Goal: Navigation & Orientation: Understand site structure

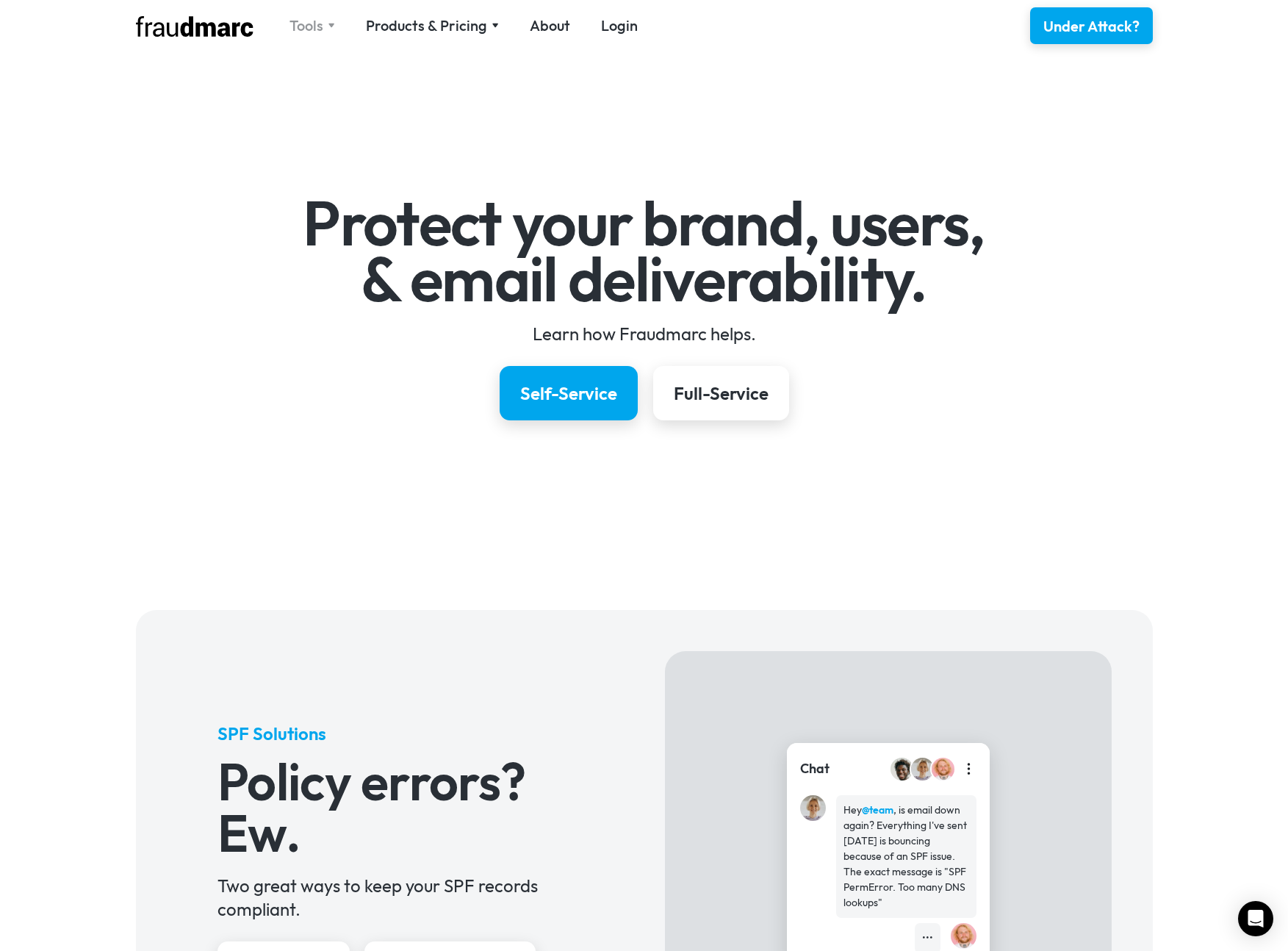
click at [307, 23] on div "Tools" at bounding box center [307, 26] width 34 height 21
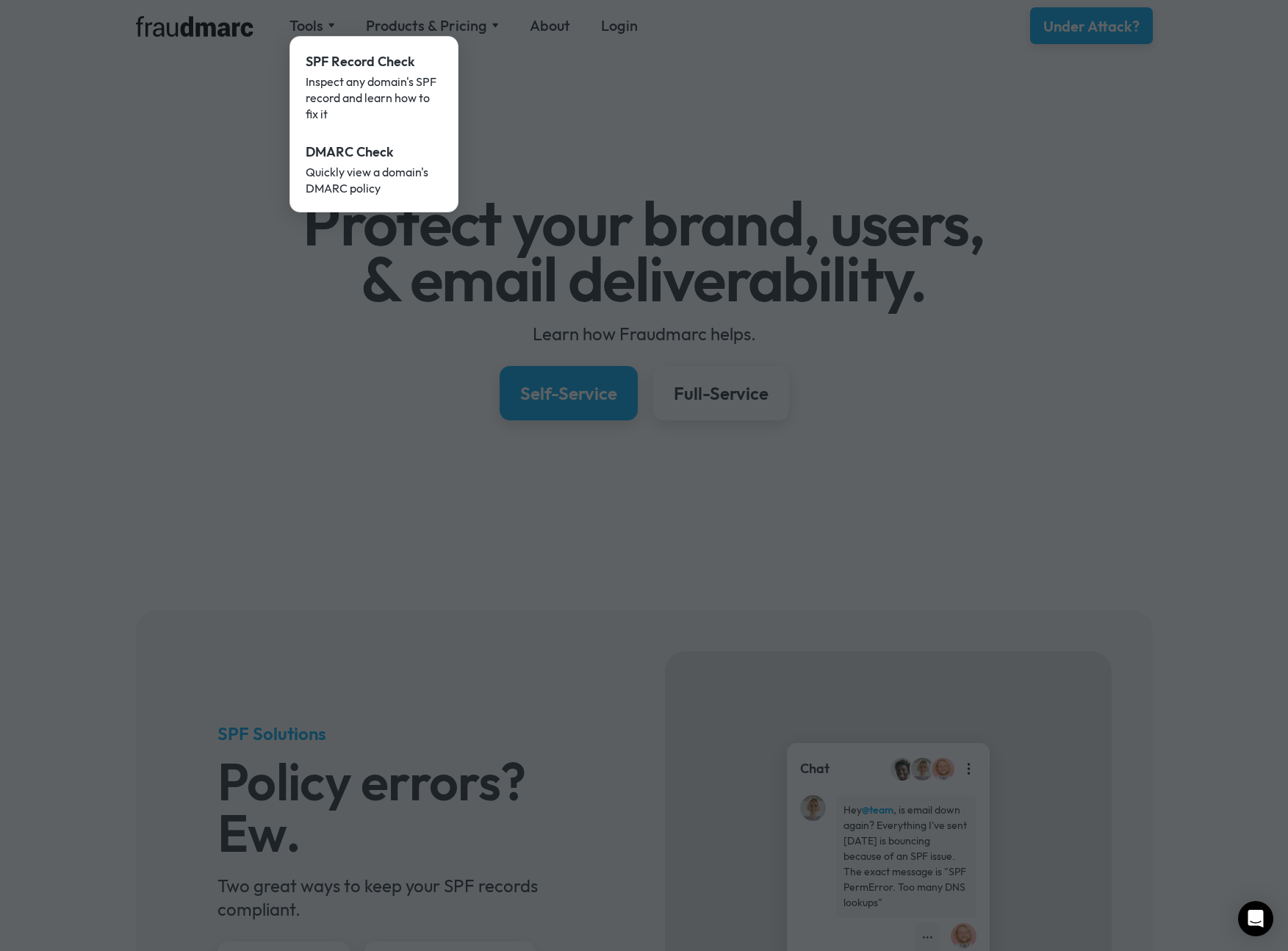
click at [546, 109] on div at bounding box center [644, 476] width 1288 height 951
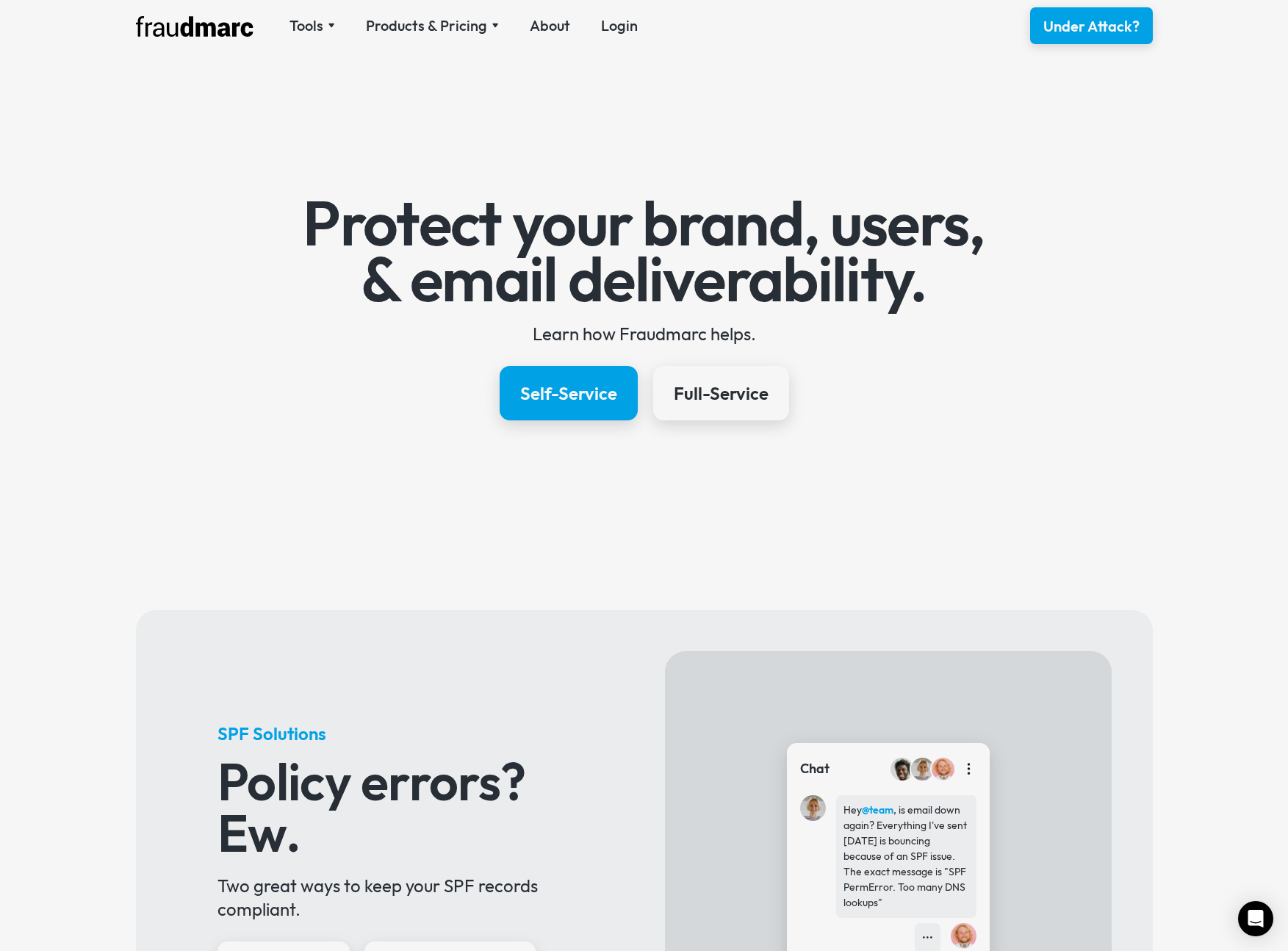
click at [455, 27] on nav "Tools SPF Record Check Inspect any domain's SPF record and learn how to fix it …" at bounding box center [463, 26] width 379 height 21
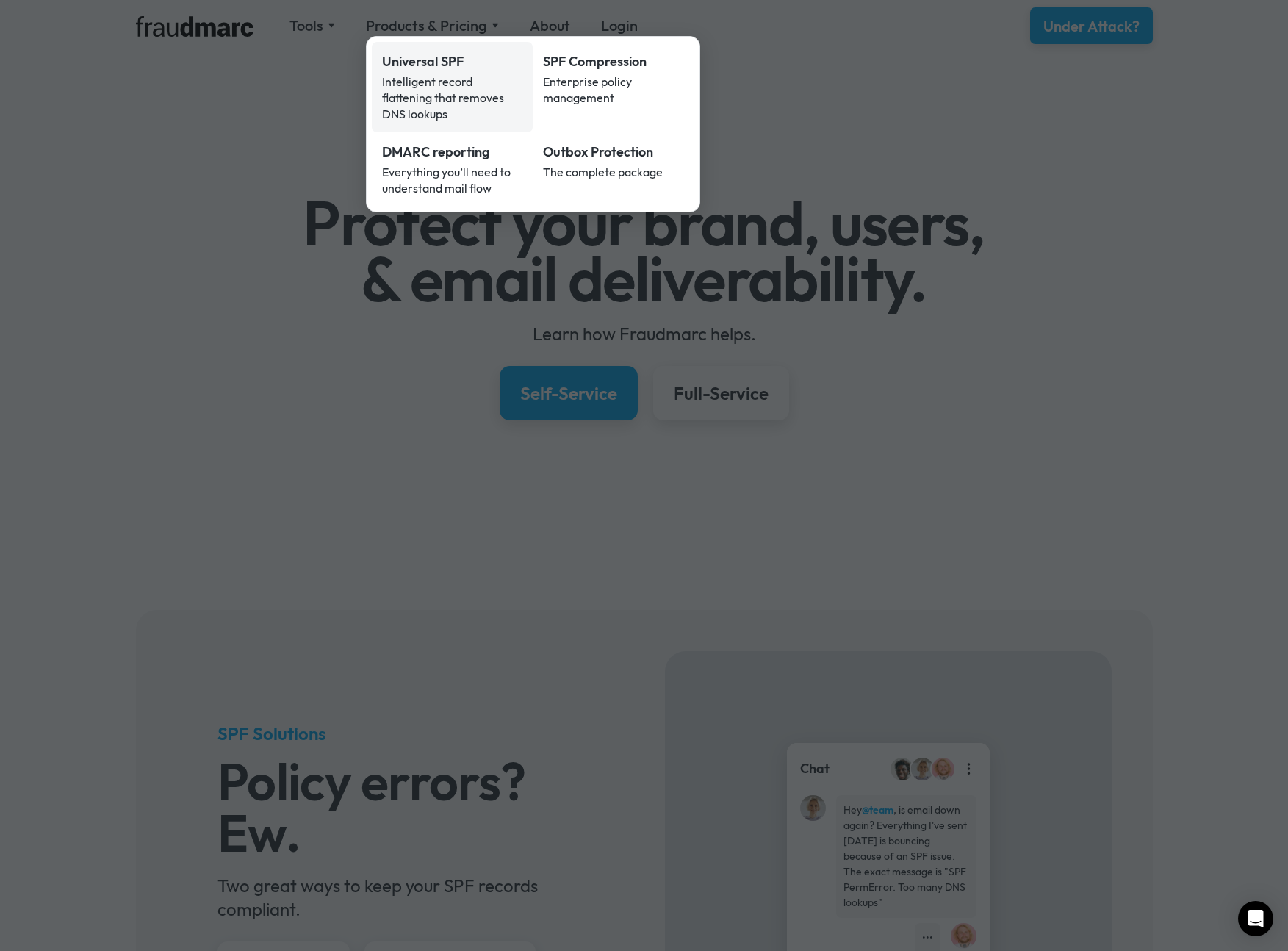
click at [438, 64] on div "Universal SPF" at bounding box center [452, 62] width 141 height 19
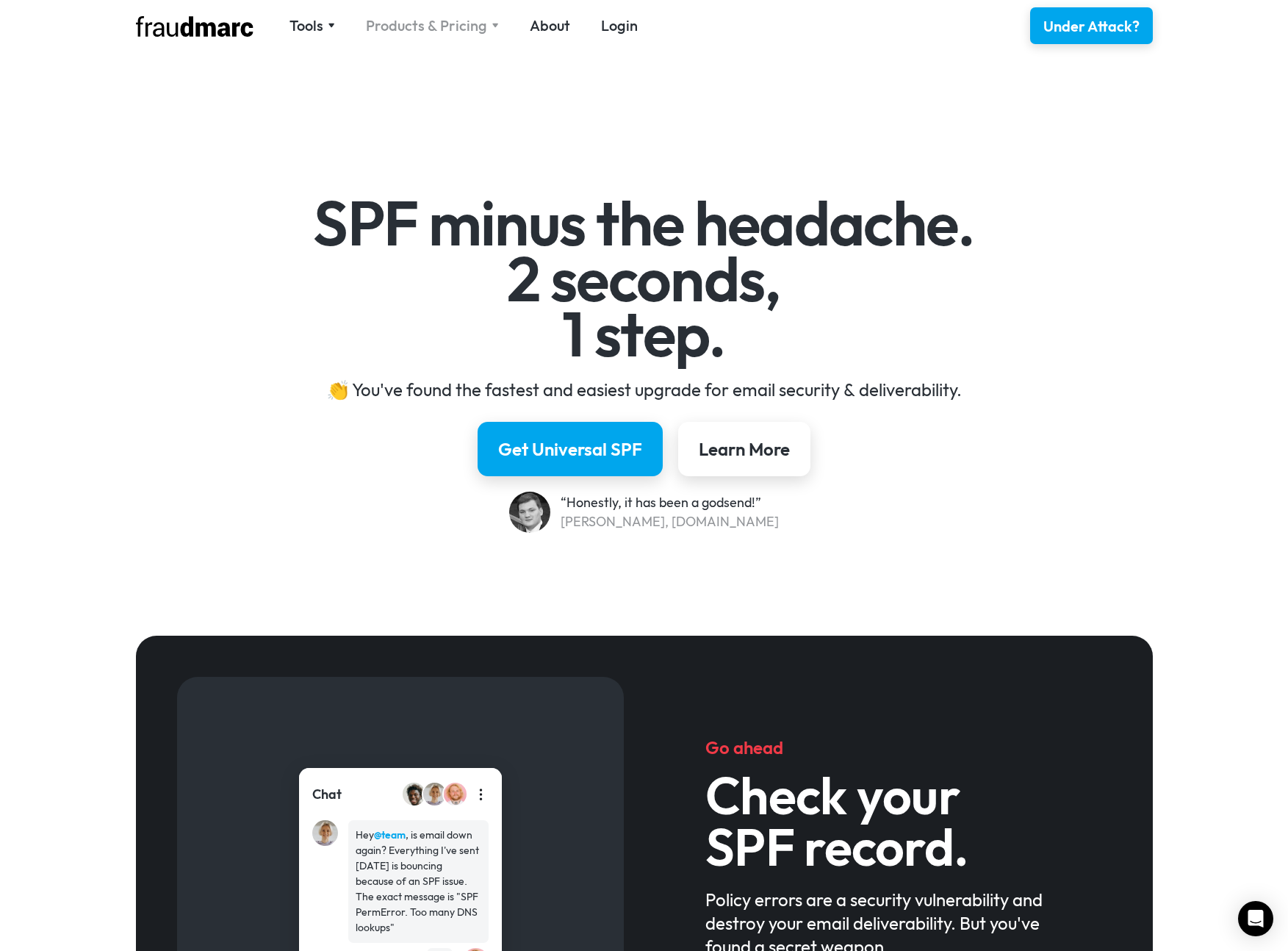
click at [480, 22] on div "Products & Pricing" at bounding box center [426, 26] width 121 height 21
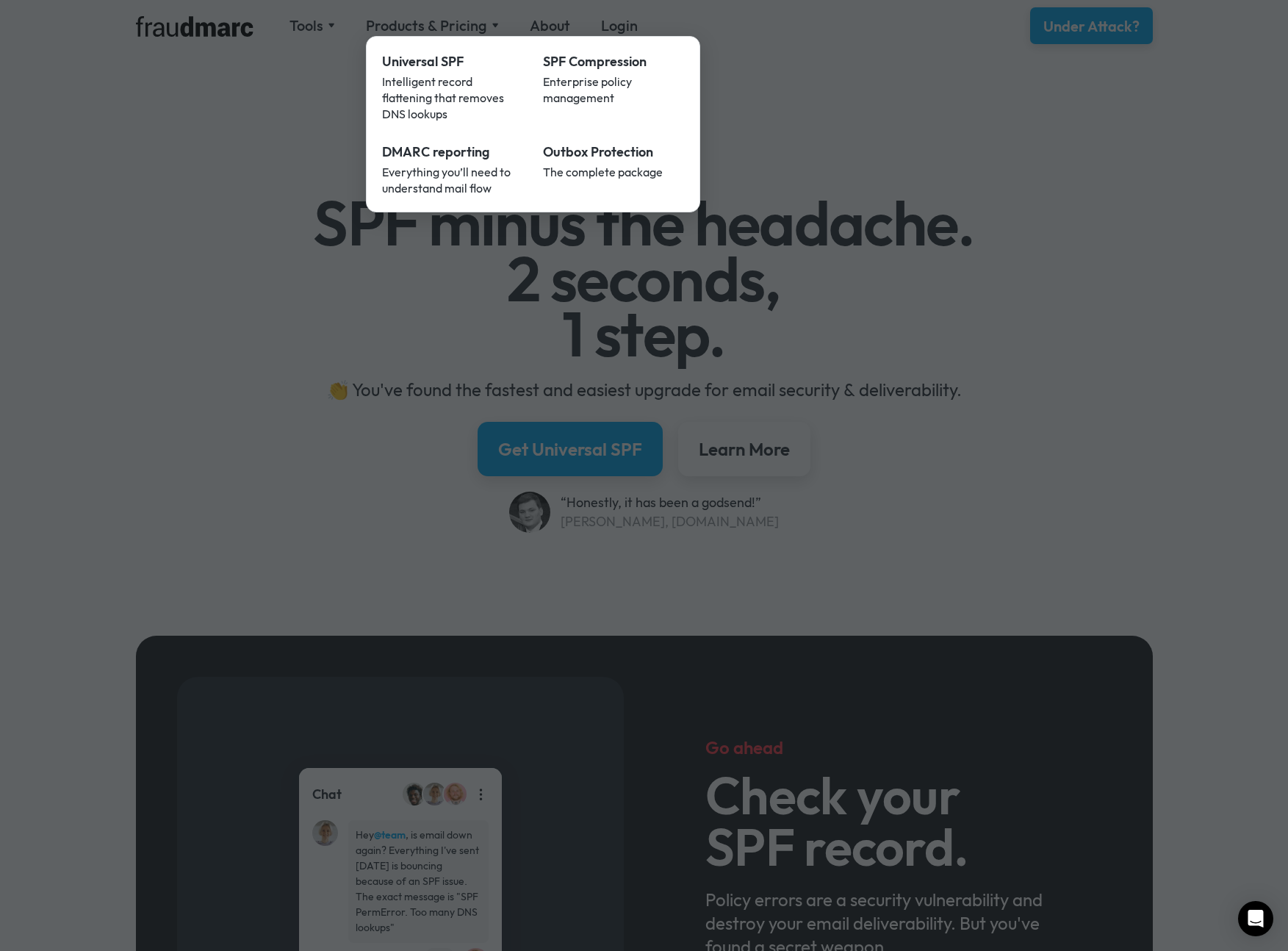
click at [548, 27] on div at bounding box center [644, 476] width 1288 height 951
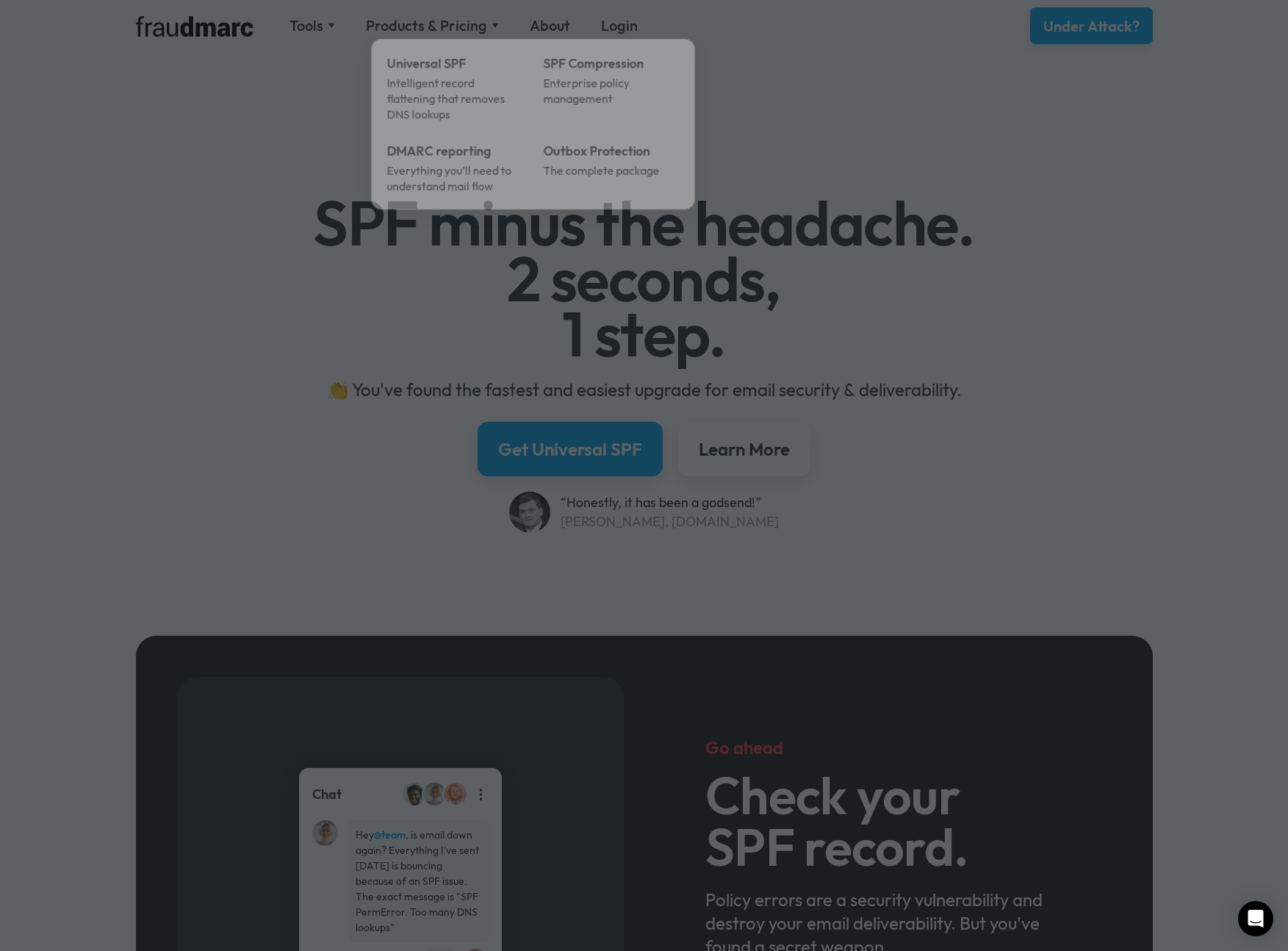
click at [549, 24] on div at bounding box center [644, 476] width 1288 height 951
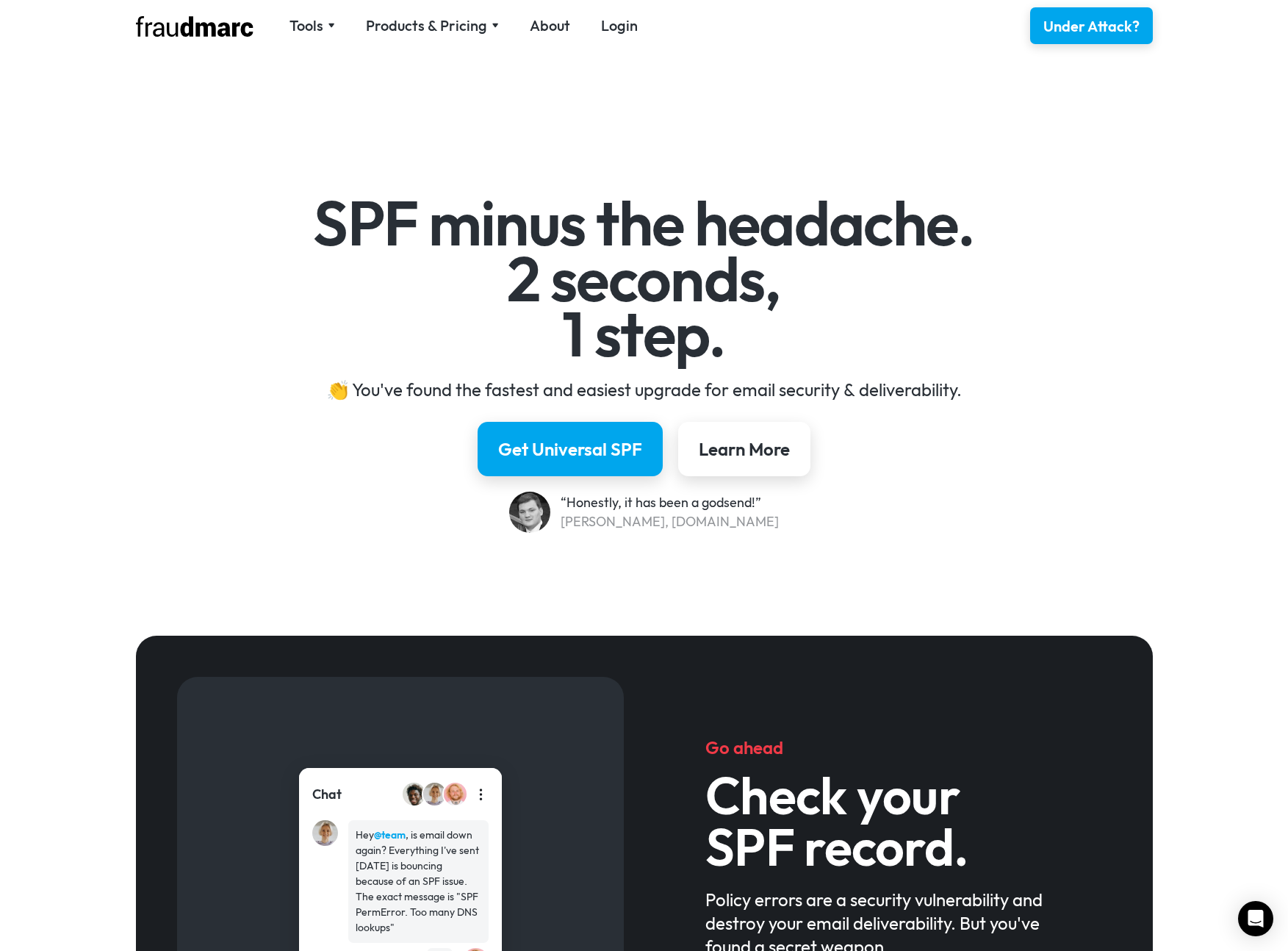
click at [549, 24] on link "About" at bounding box center [549, 26] width 41 height 21
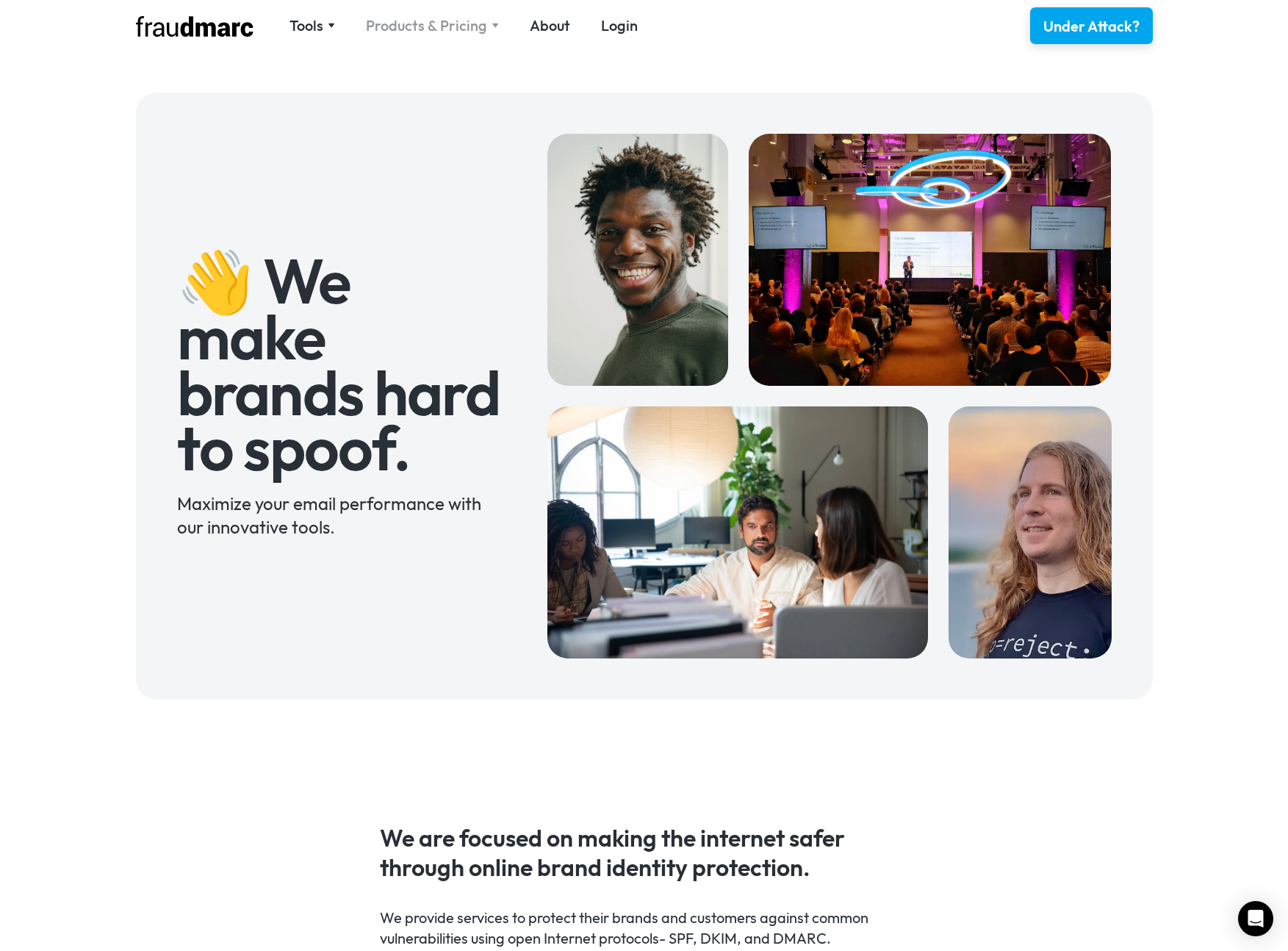
click at [452, 24] on div "Products & Pricing" at bounding box center [426, 26] width 121 height 21
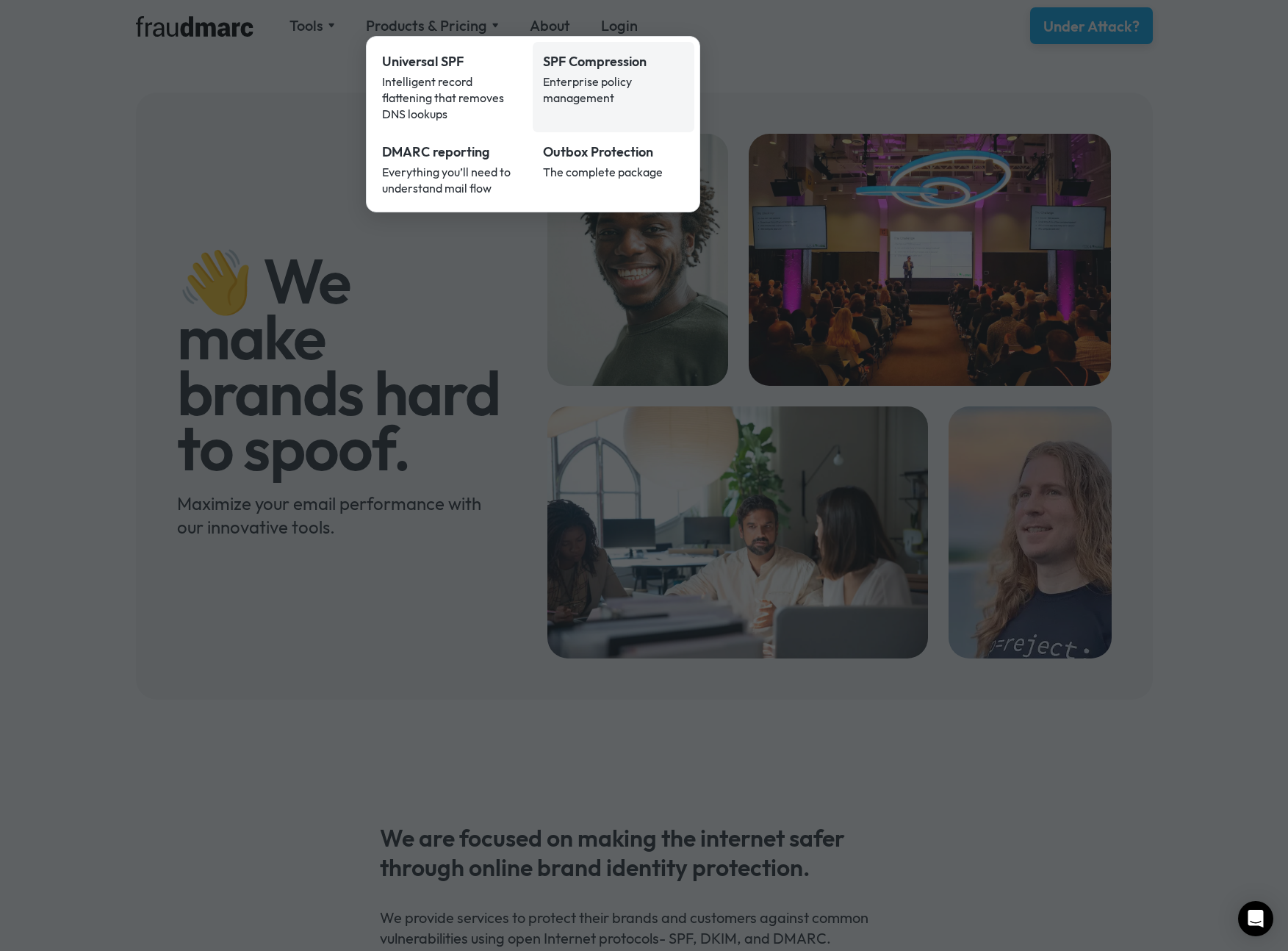
click at [595, 70] on div "SPF Compression" at bounding box center [613, 62] width 141 height 19
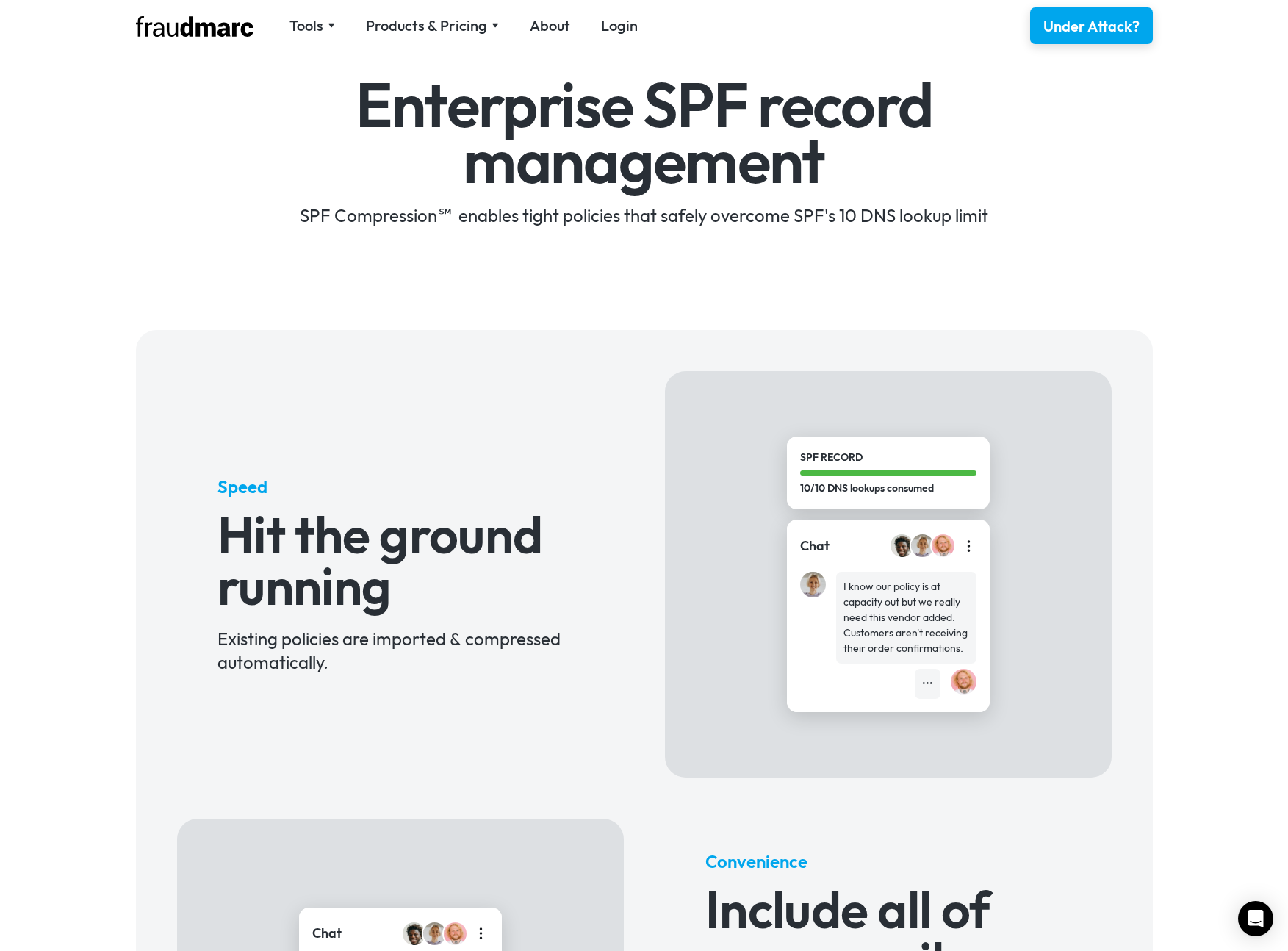
scroll to position [66, 0]
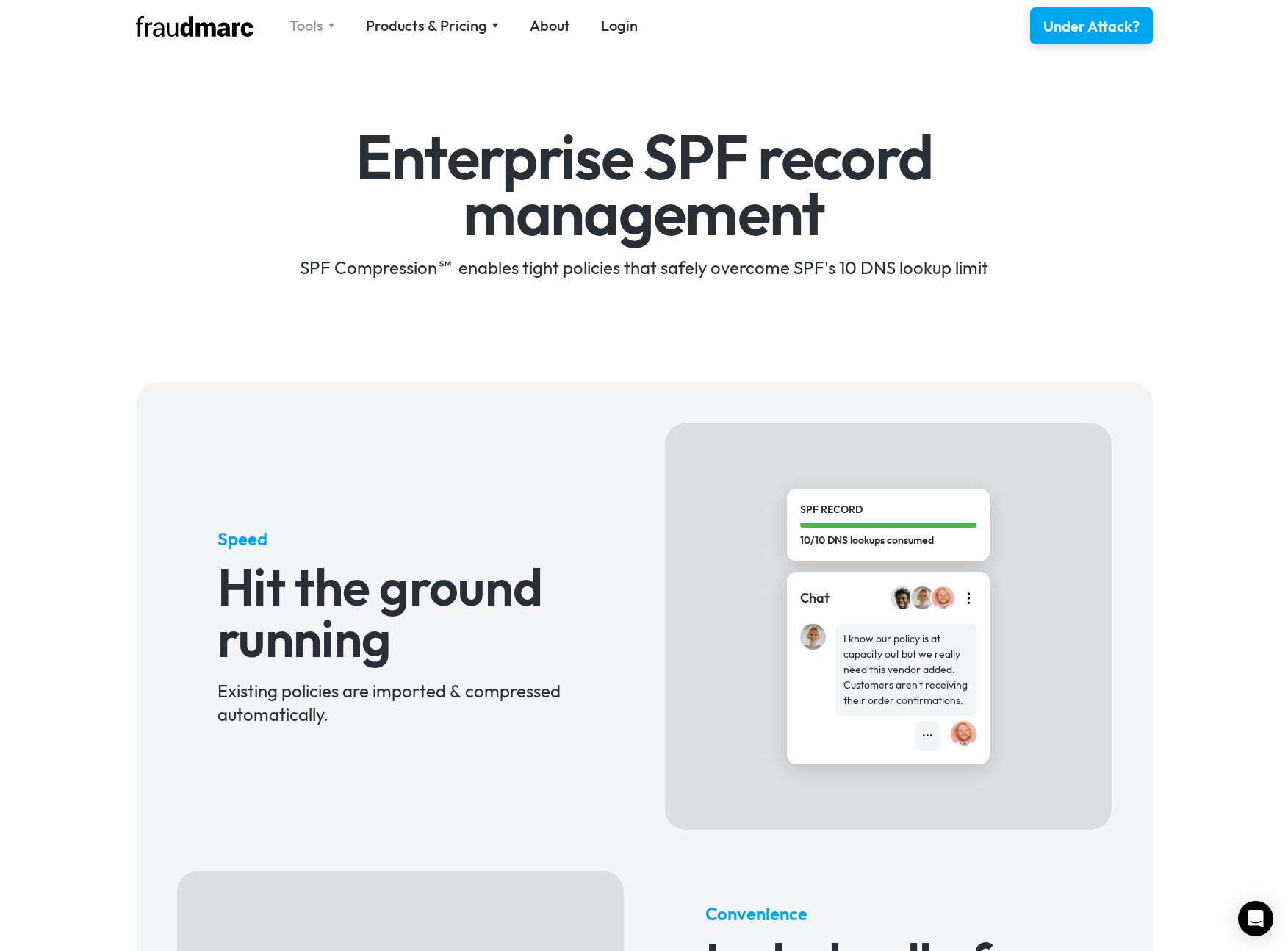
click at [330, 27] on div "Tools" at bounding box center [313, 26] width 45 height 21
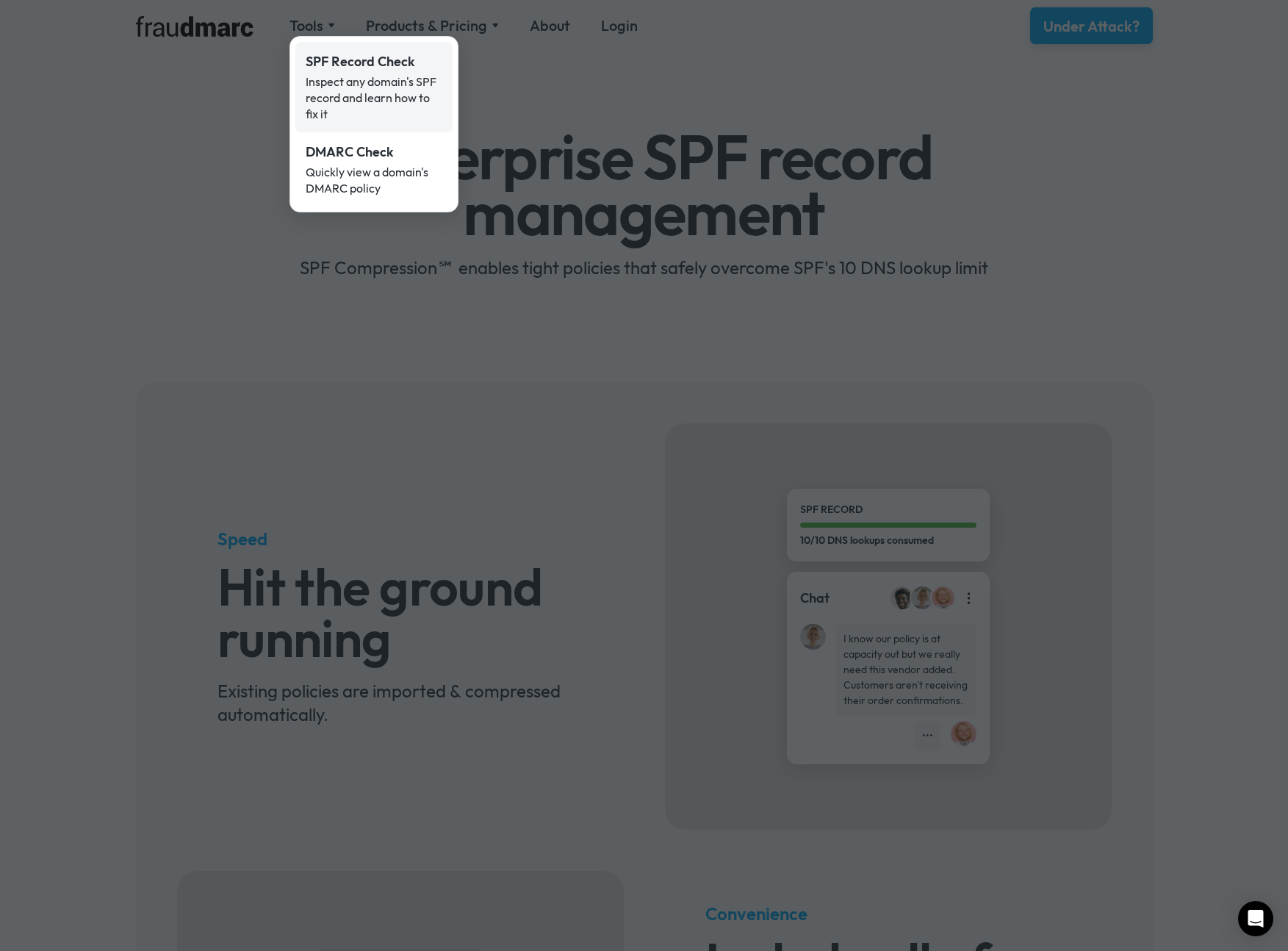
click at [382, 96] on div "Inspect any domain's SPF record and learn how to fix it" at bounding box center [374, 98] width 136 height 48
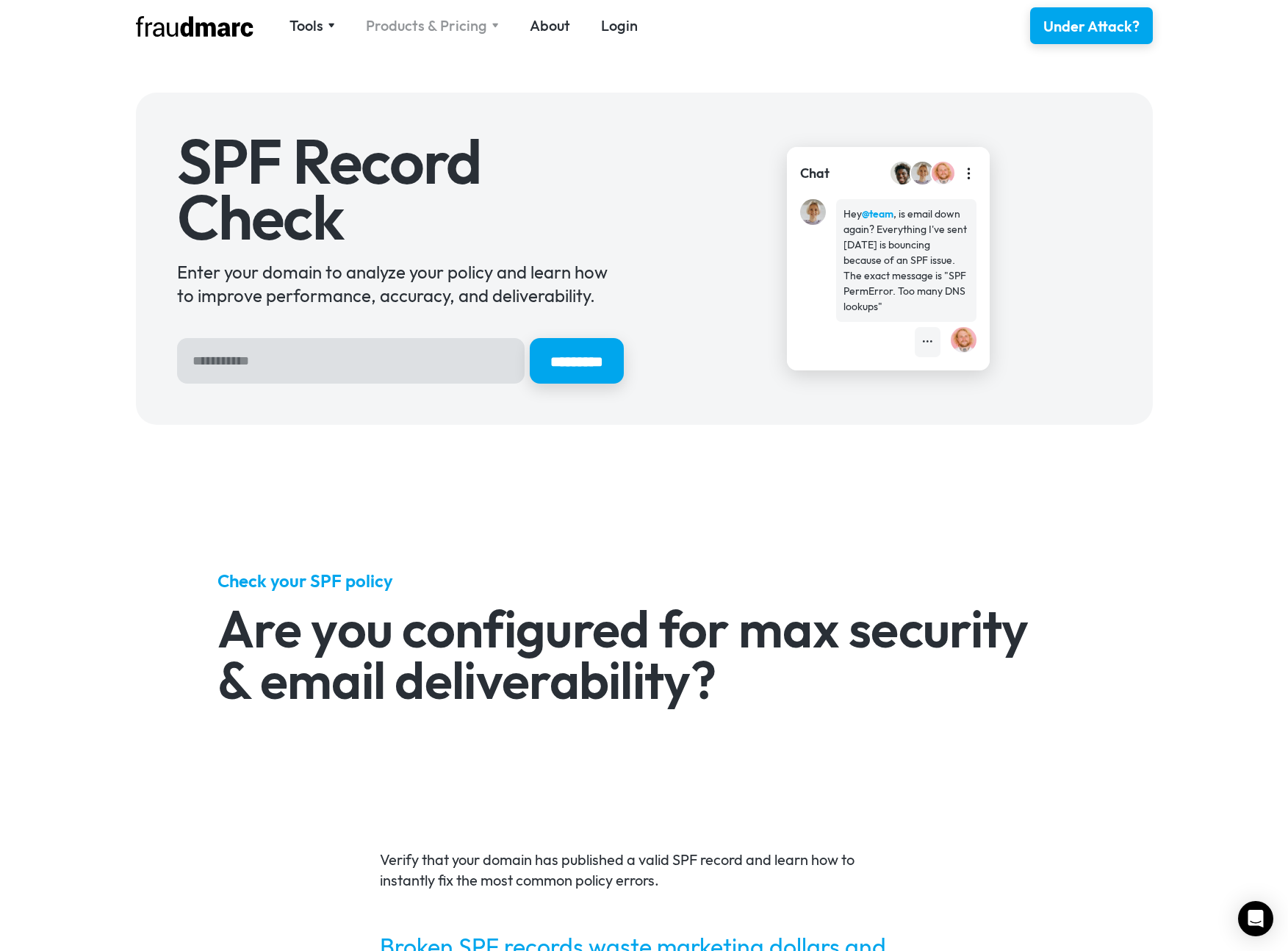
click at [436, 23] on div "Products & Pricing" at bounding box center [426, 26] width 121 height 21
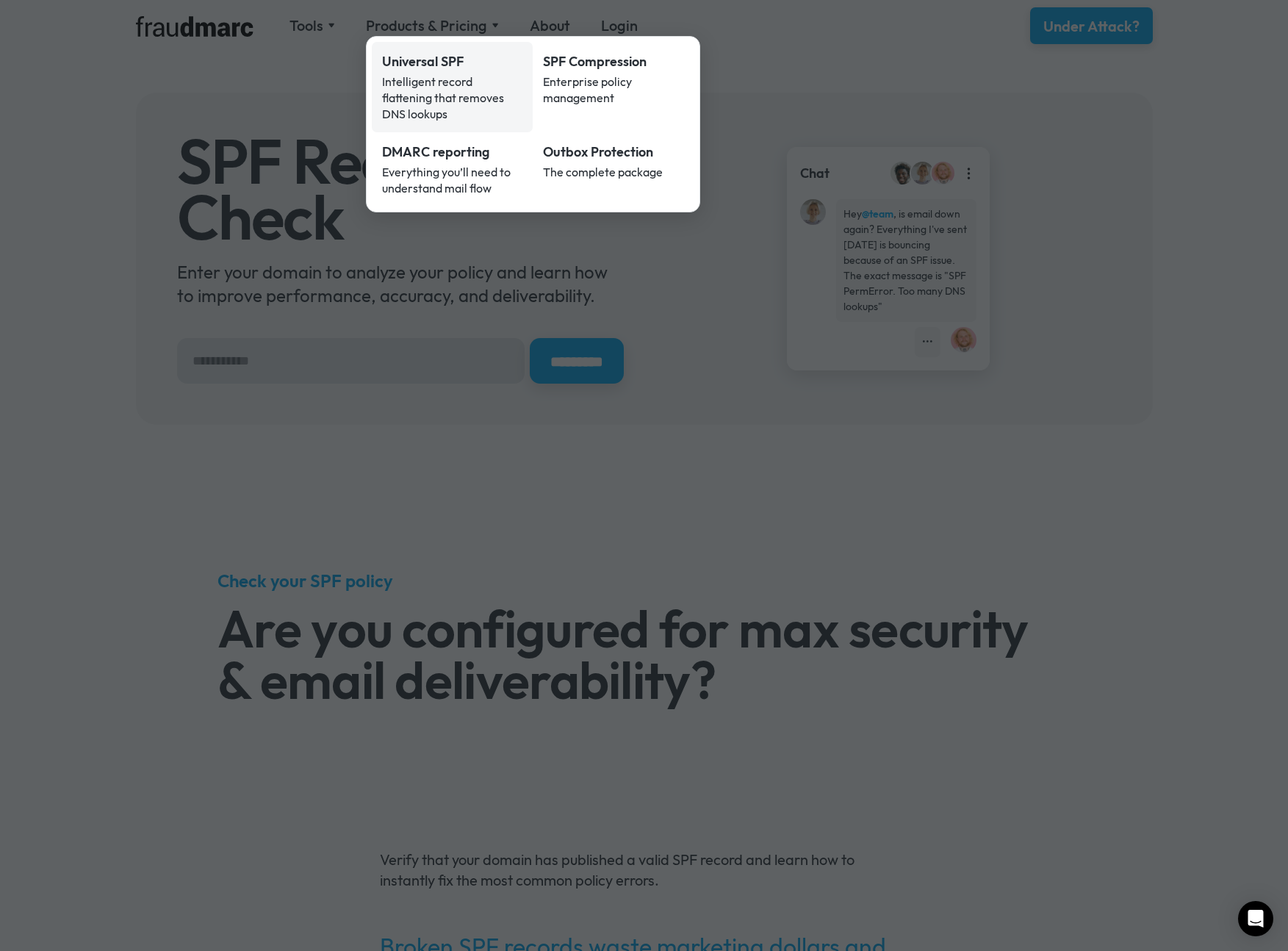
click at [417, 91] on div "Intelligent record flattening that removes DNS lookups" at bounding box center [452, 98] width 141 height 48
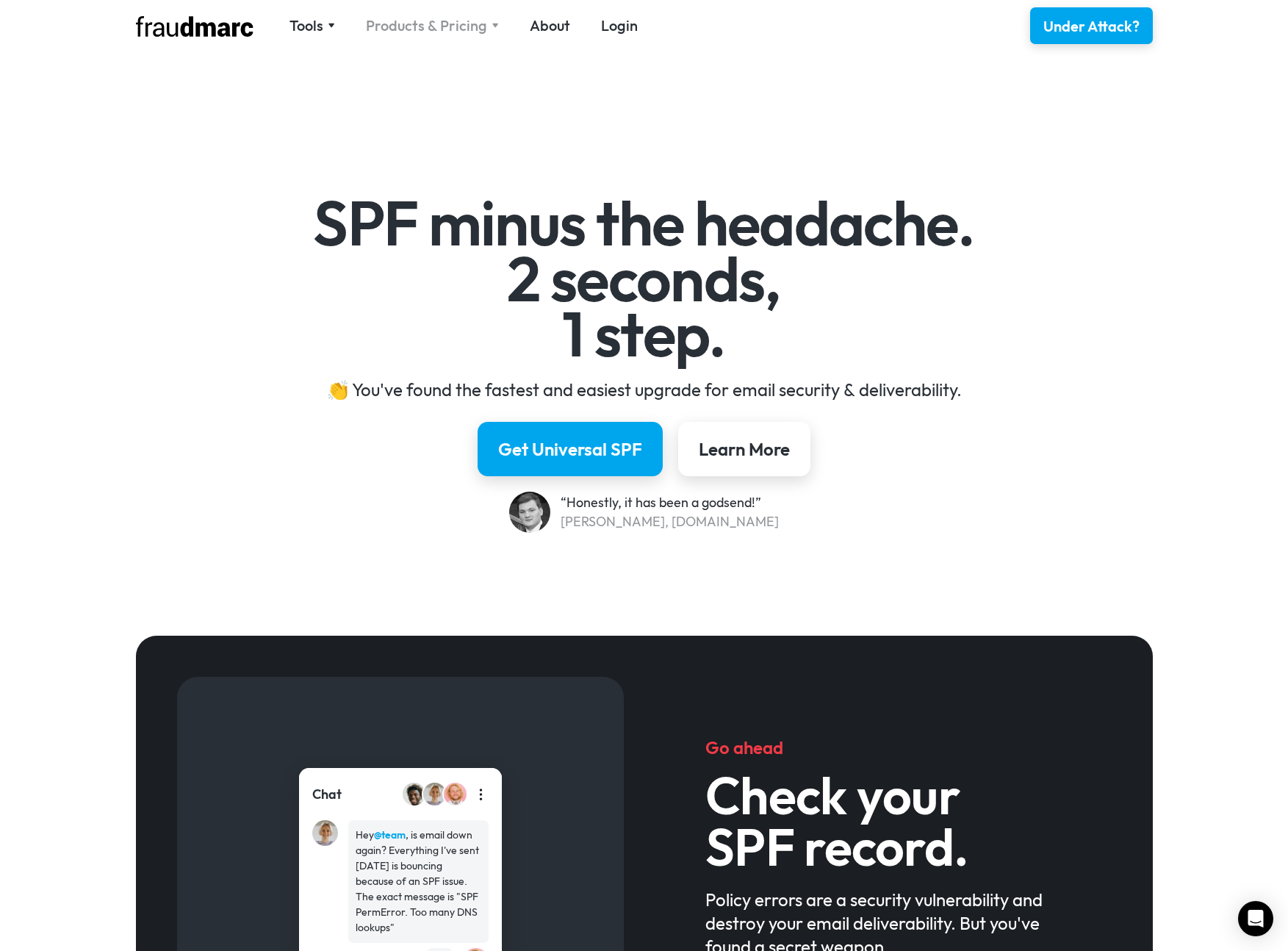
click at [444, 28] on div "Products & Pricing" at bounding box center [426, 26] width 121 height 21
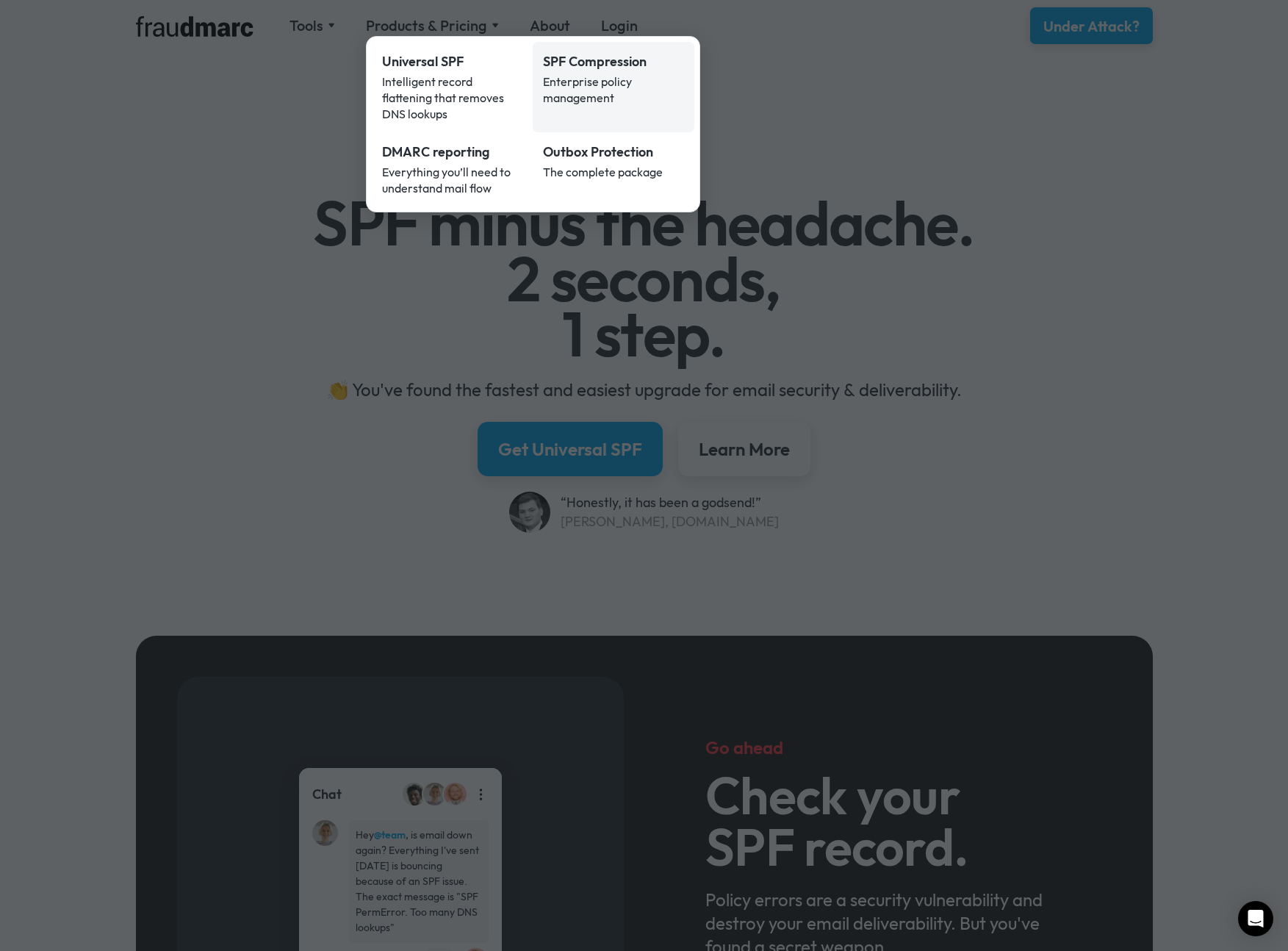
click at [573, 83] on div "Enterprise policy management" at bounding box center [613, 90] width 141 height 32
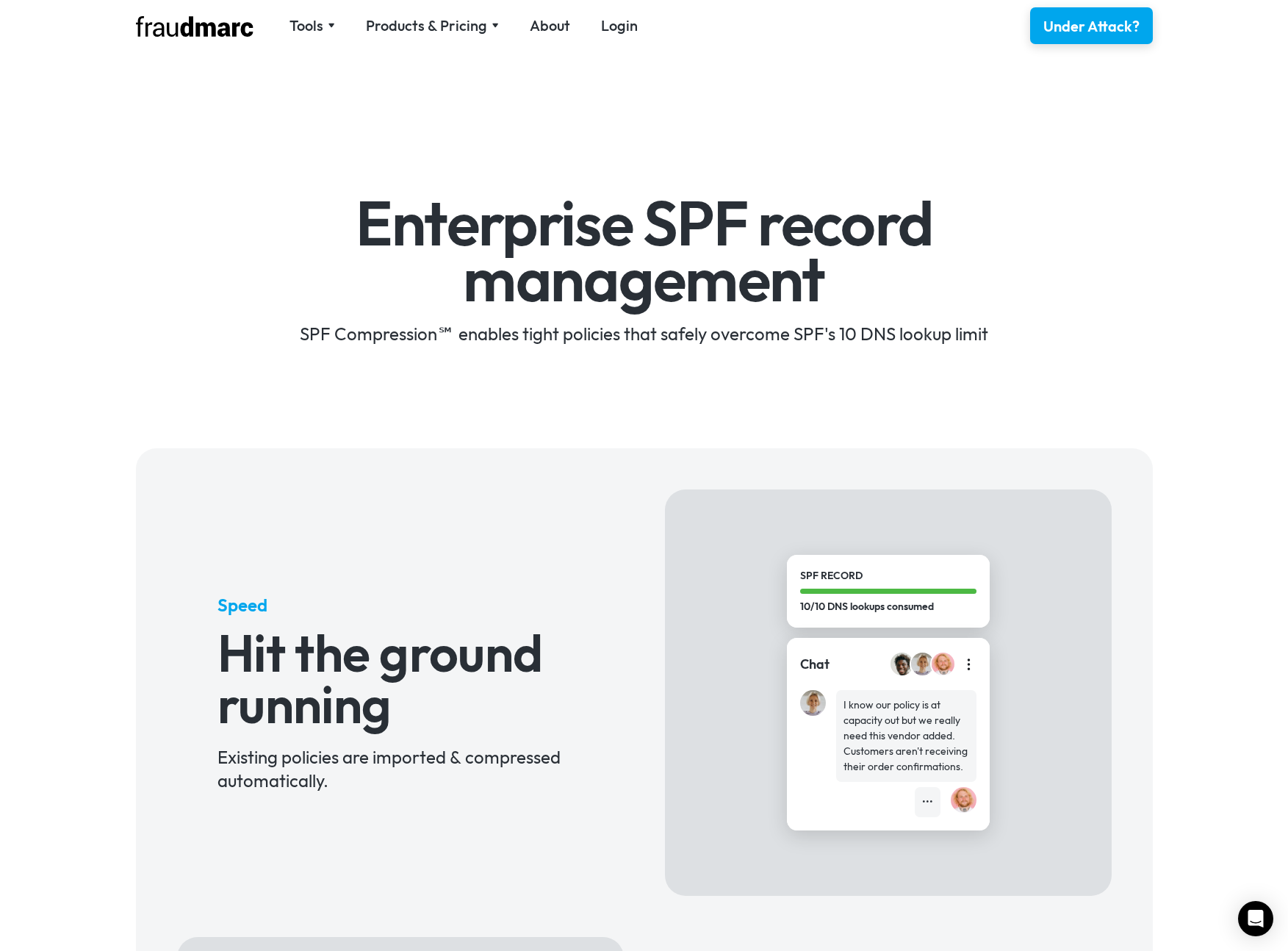
click at [497, 28] on nav "Tools SPF Record Check Inspect any domain's SPF record and learn how to fix it …" at bounding box center [463, 26] width 379 height 21
click at [485, 27] on div "Products & Pricing" at bounding box center [432, 26] width 133 height 21
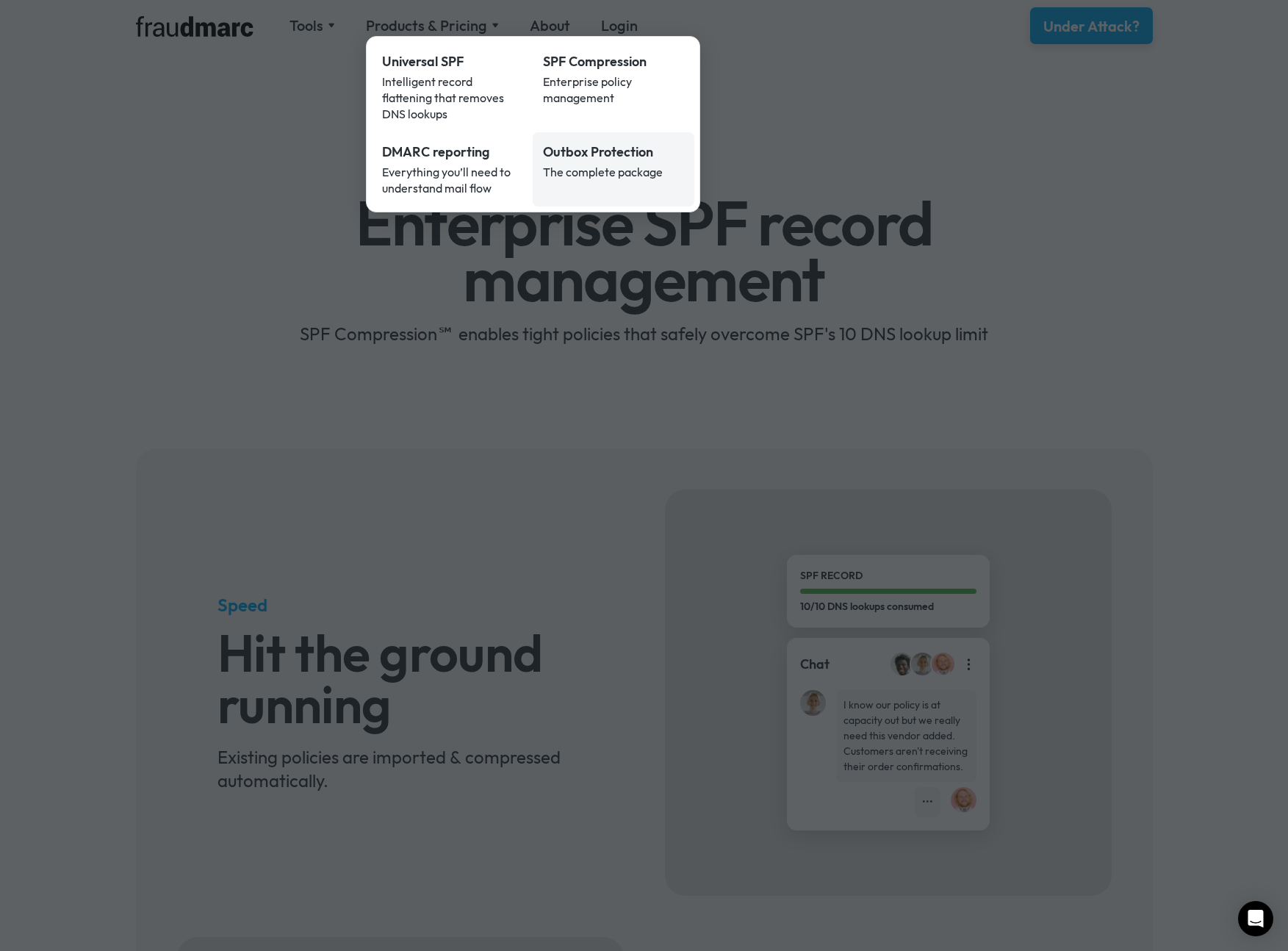
click at [581, 146] on link "Outbox Protection The complete package" at bounding box center [614, 170] width 162 height 74
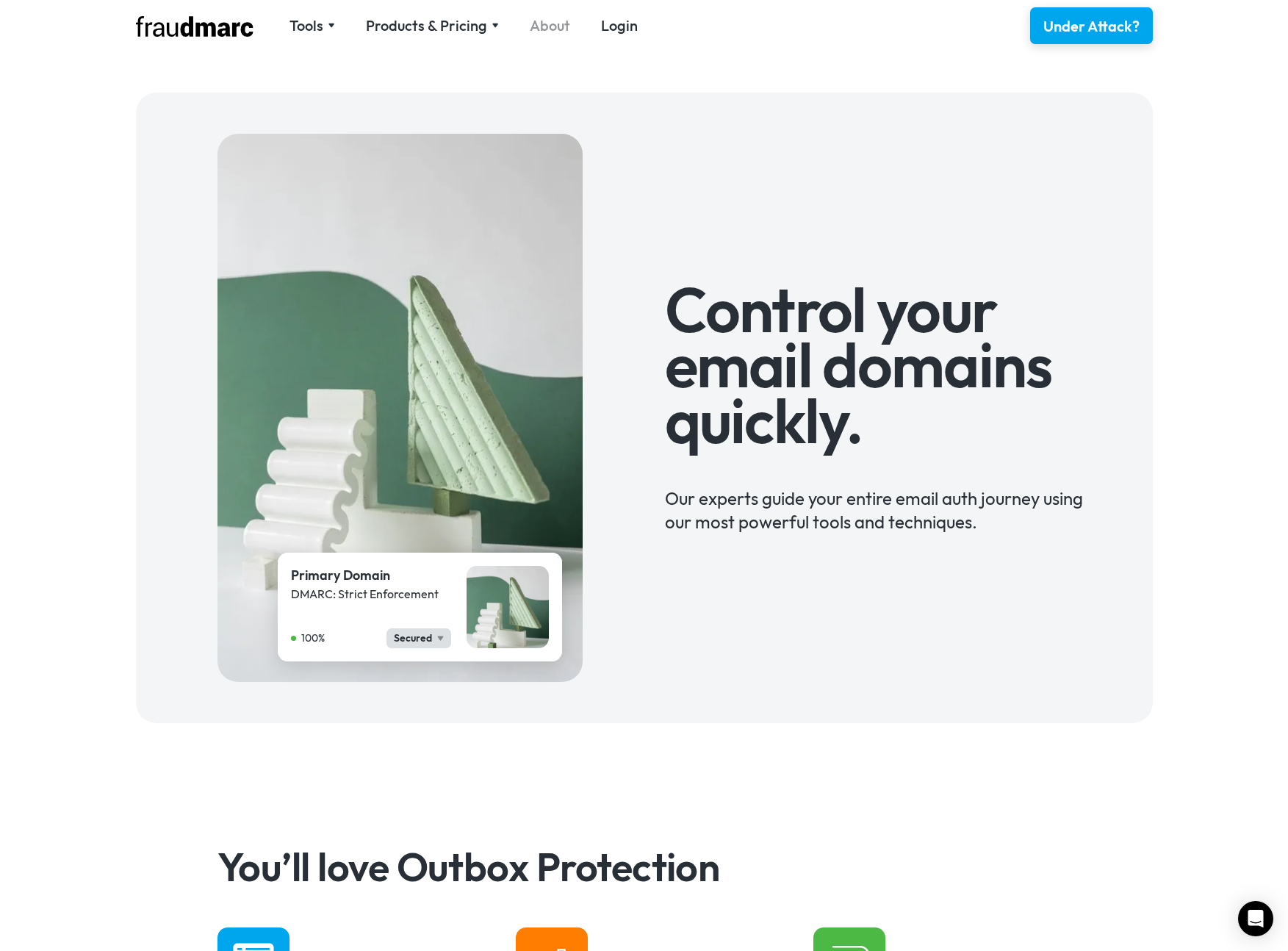
click at [542, 33] on link "About" at bounding box center [549, 26] width 41 height 21
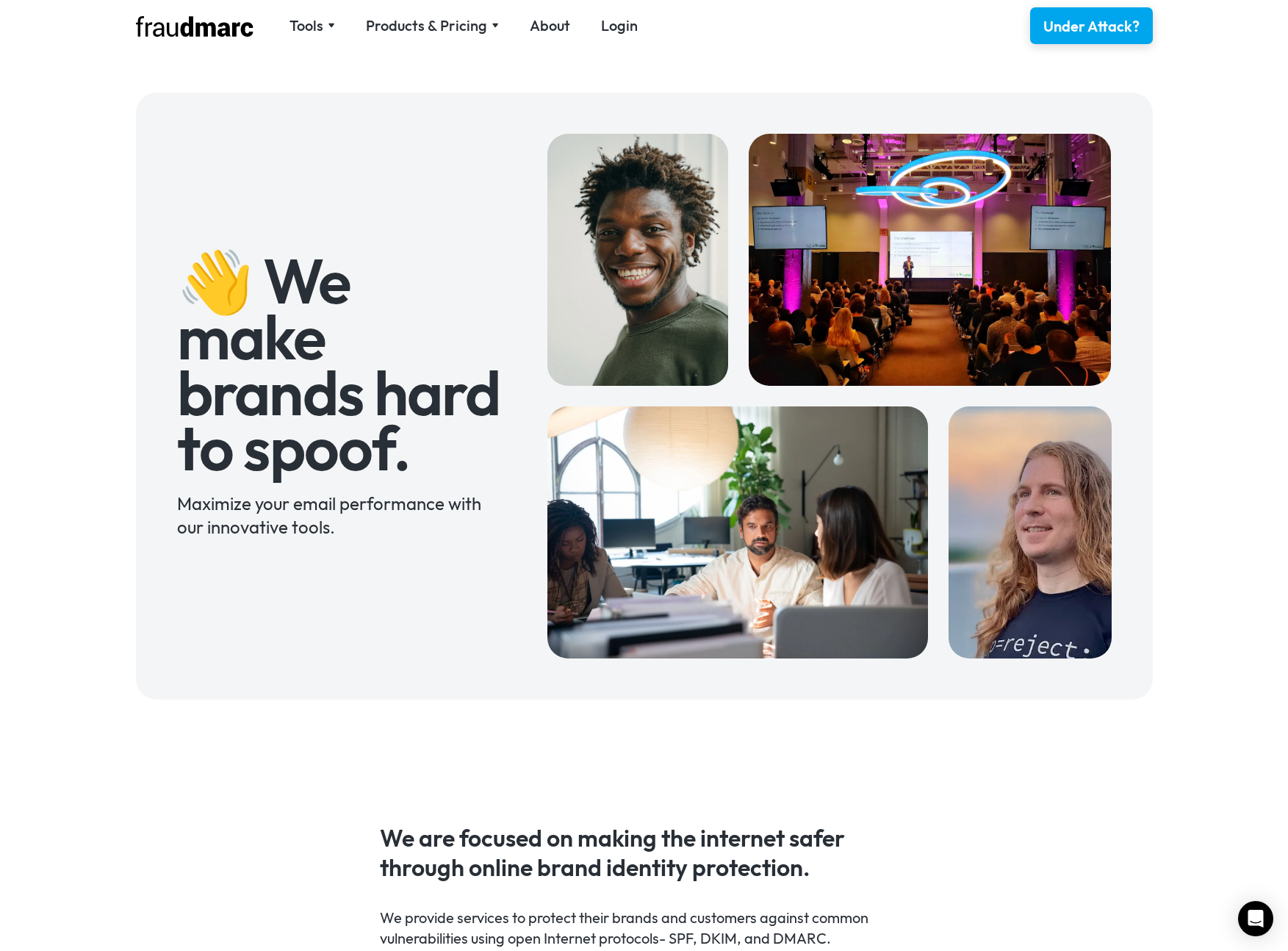
click at [1172, 343] on div "👋 We make brands hard to spoof. Maximize your email performance with our innova…" at bounding box center [644, 396] width 1058 height 648
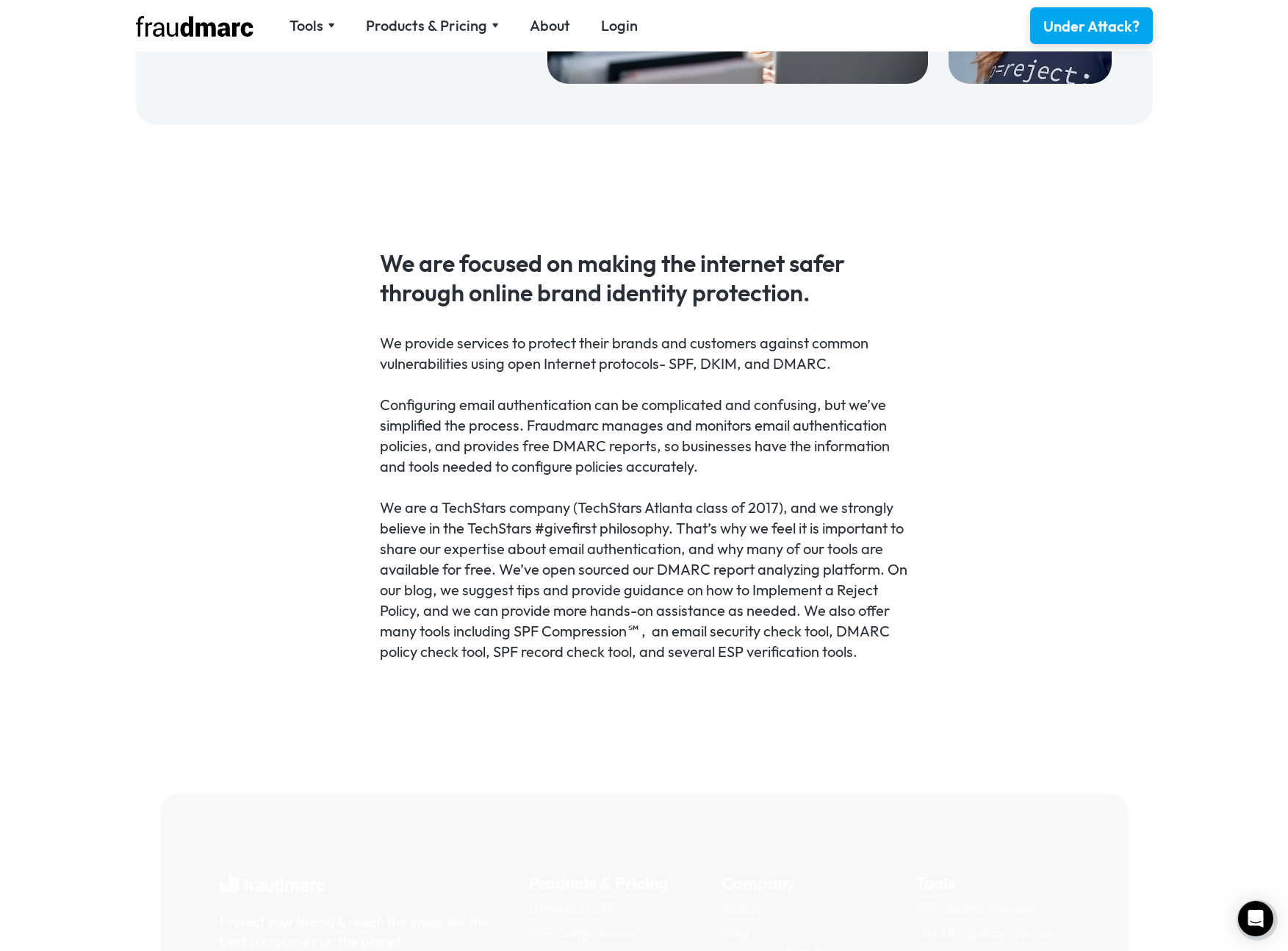
scroll to position [628, 0]
